Goal: Task Accomplishment & Management: Use online tool/utility

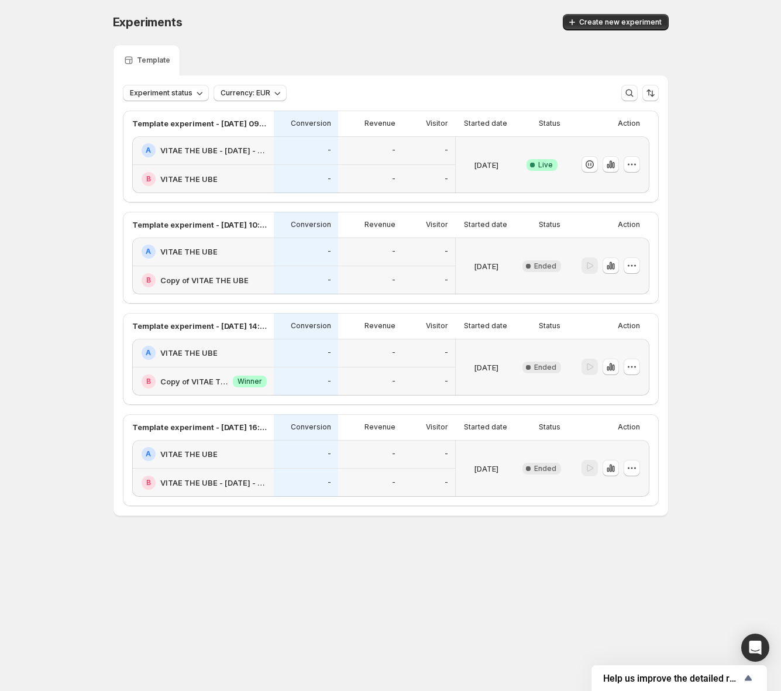
click at [261, 166] on div "B VITAE THE UBE" at bounding box center [203, 179] width 142 height 28
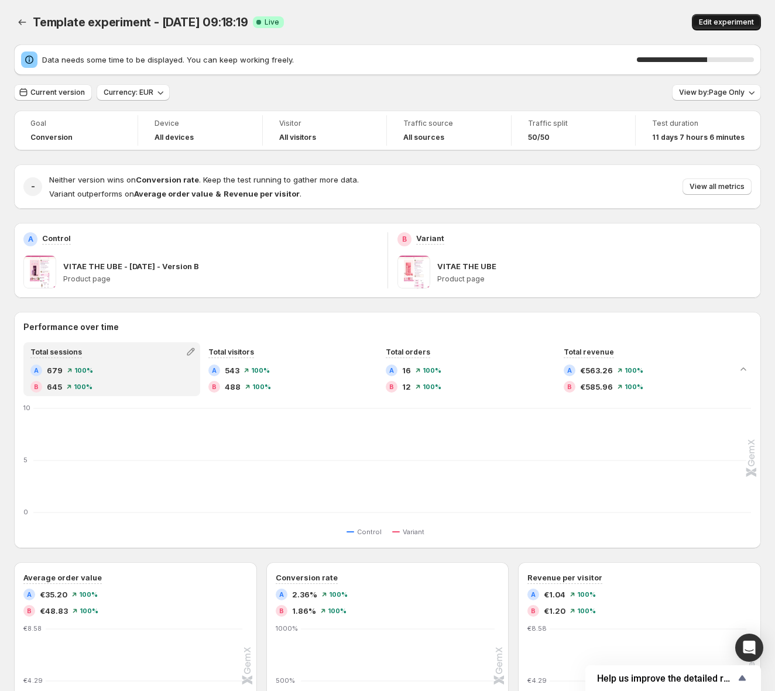
click at [742, 23] on span "Edit experiment" at bounding box center [726, 22] width 55 height 9
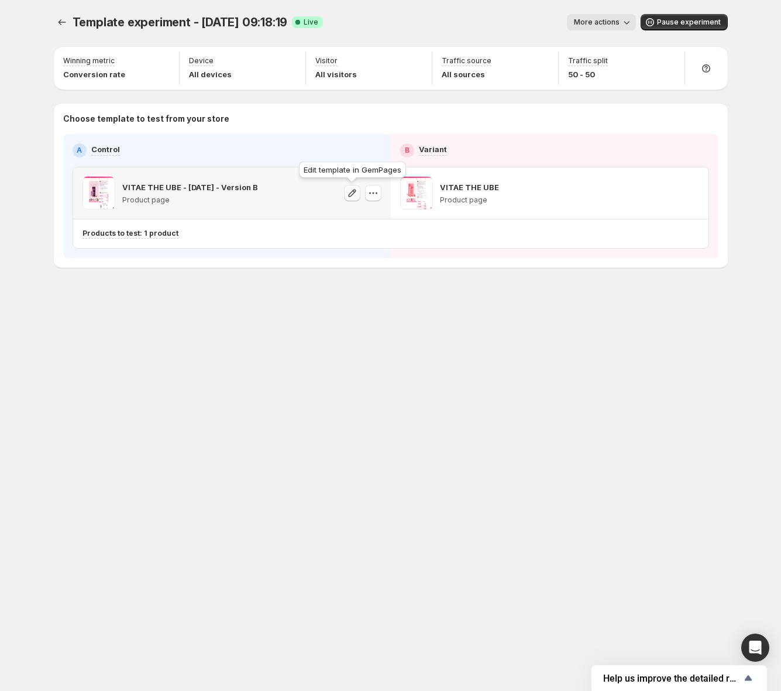
click at [356, 196] on icon "button" at bounding box center [352, 193] width 12 height 12
click at [673, 192] on icon "button" at bounding box center [670, 193] width 12 height 12
